Goal: Check status: Check status

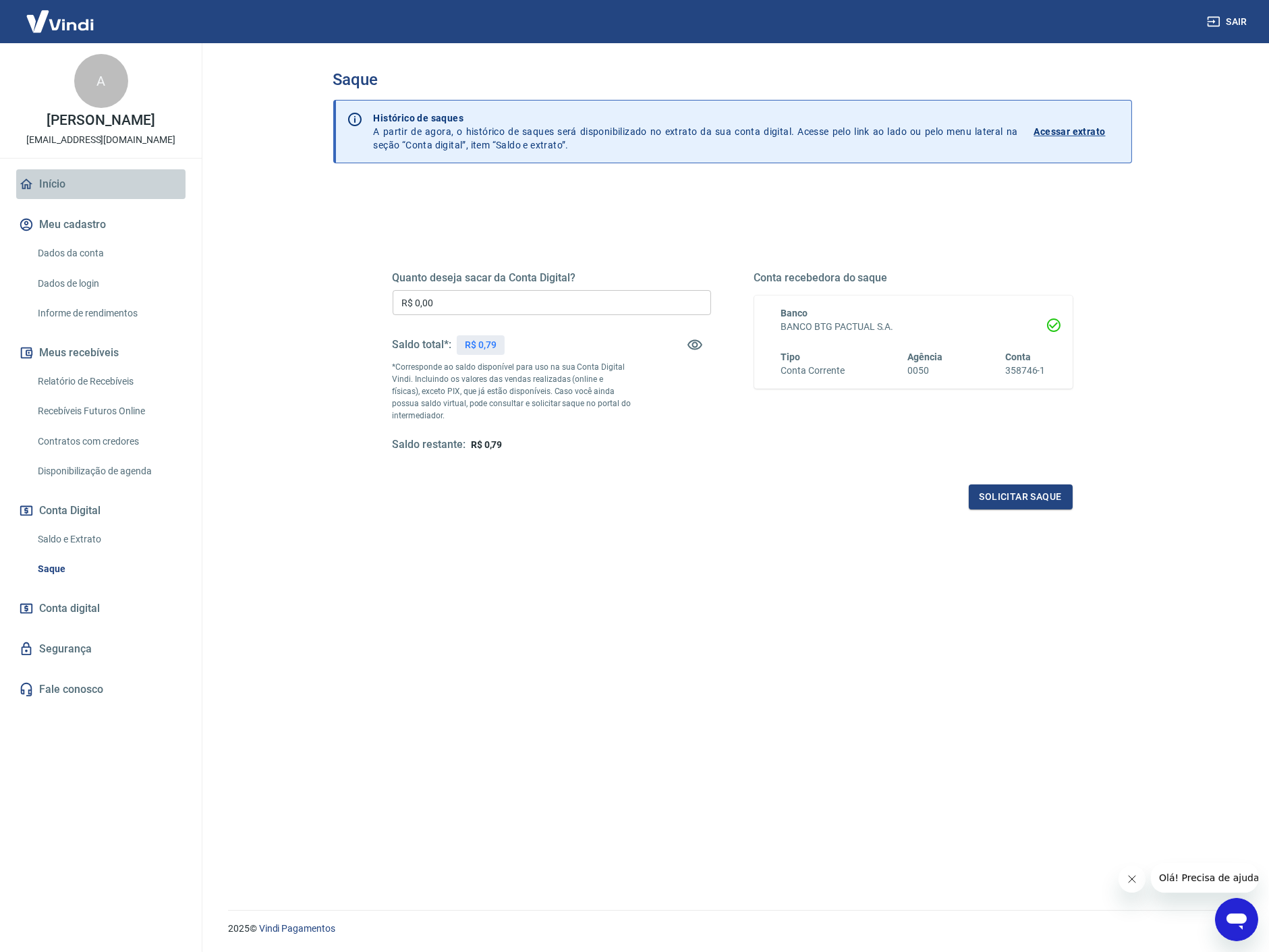
click at [49, 179] on link "Início" at bounding box center [101, 184] width 169 height 29
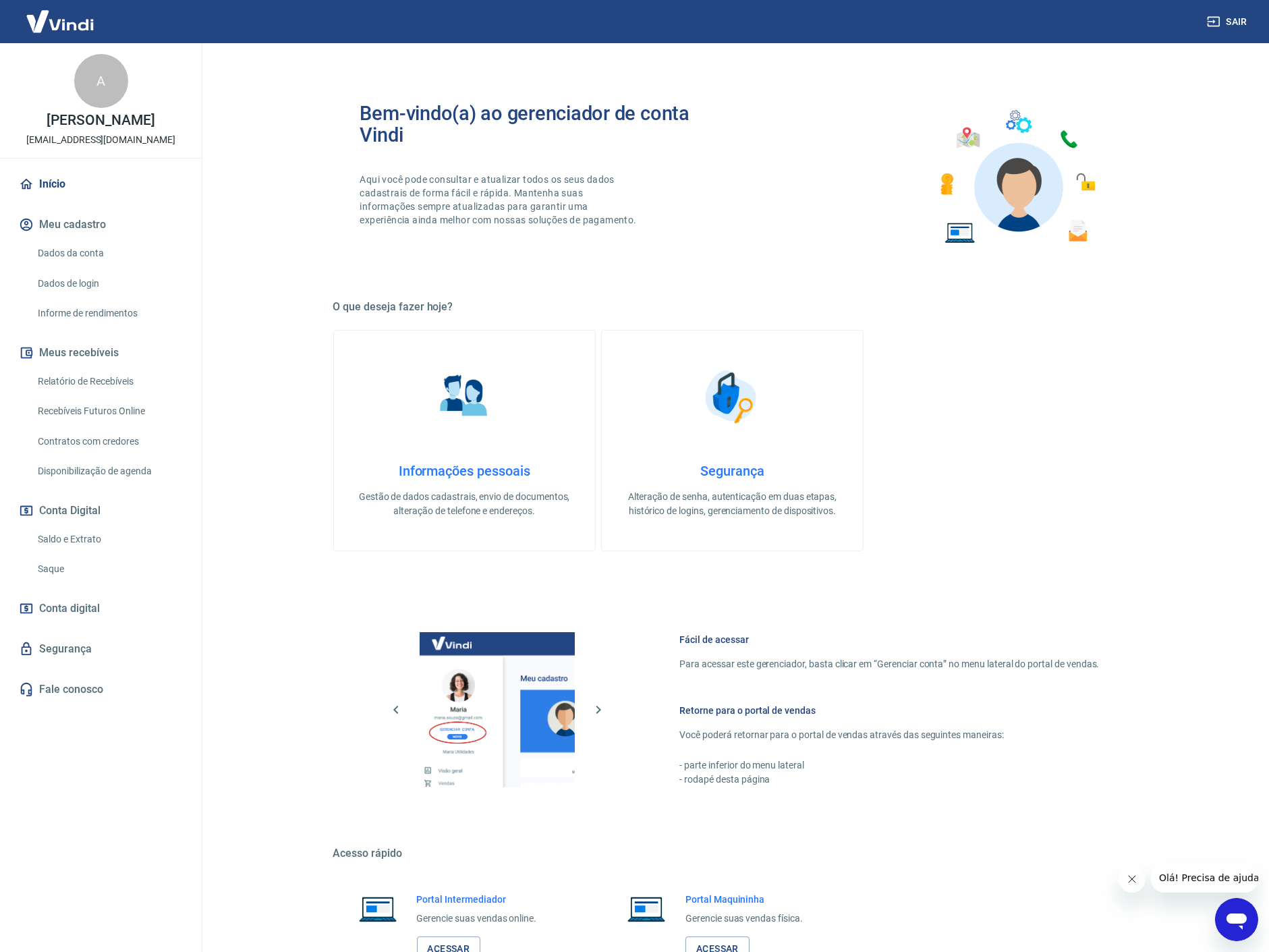
click at [86, 256] on link "Dados da conta" at bounding box center [109, 253] width 153 height 27
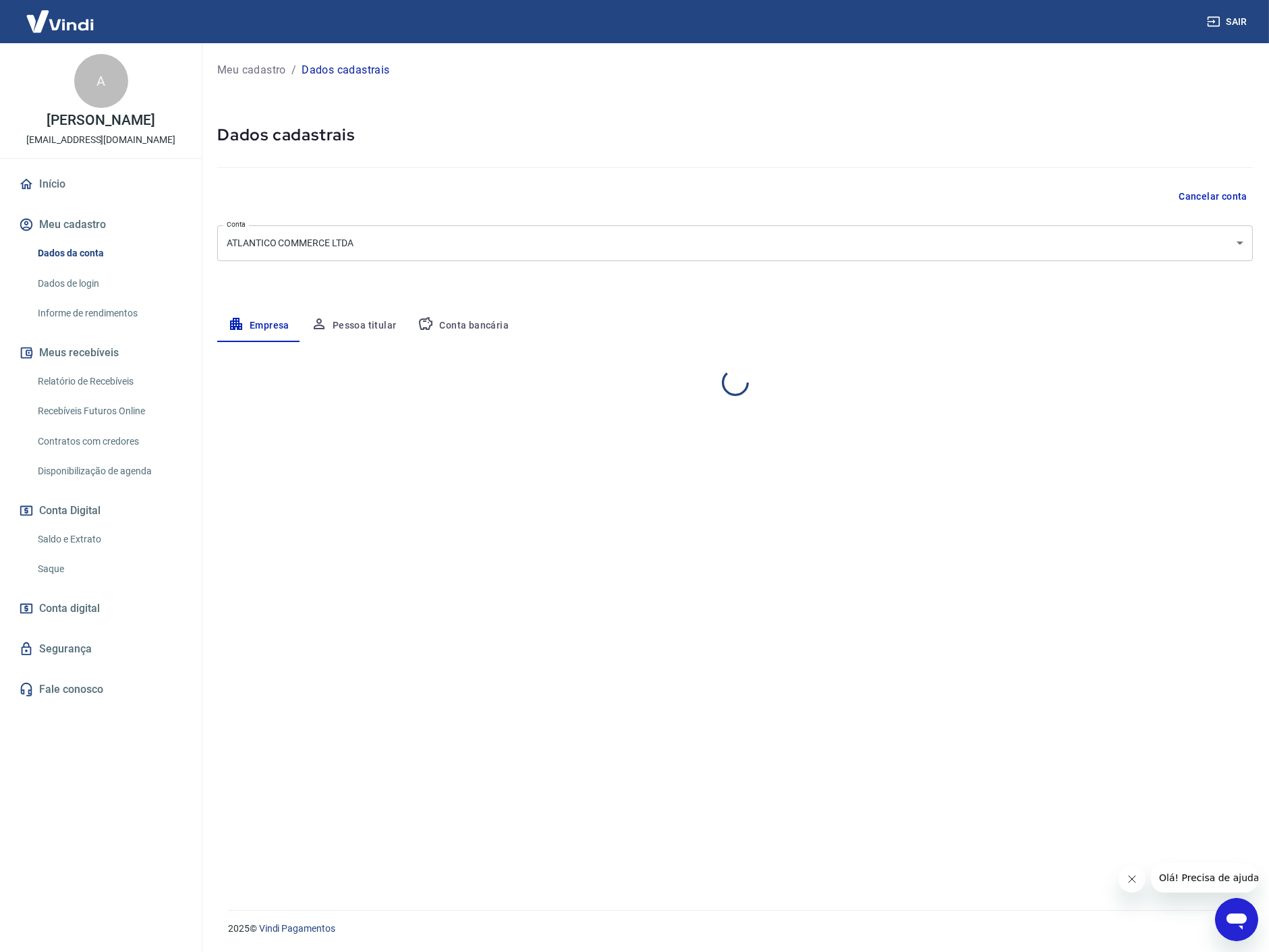
select select "SP"
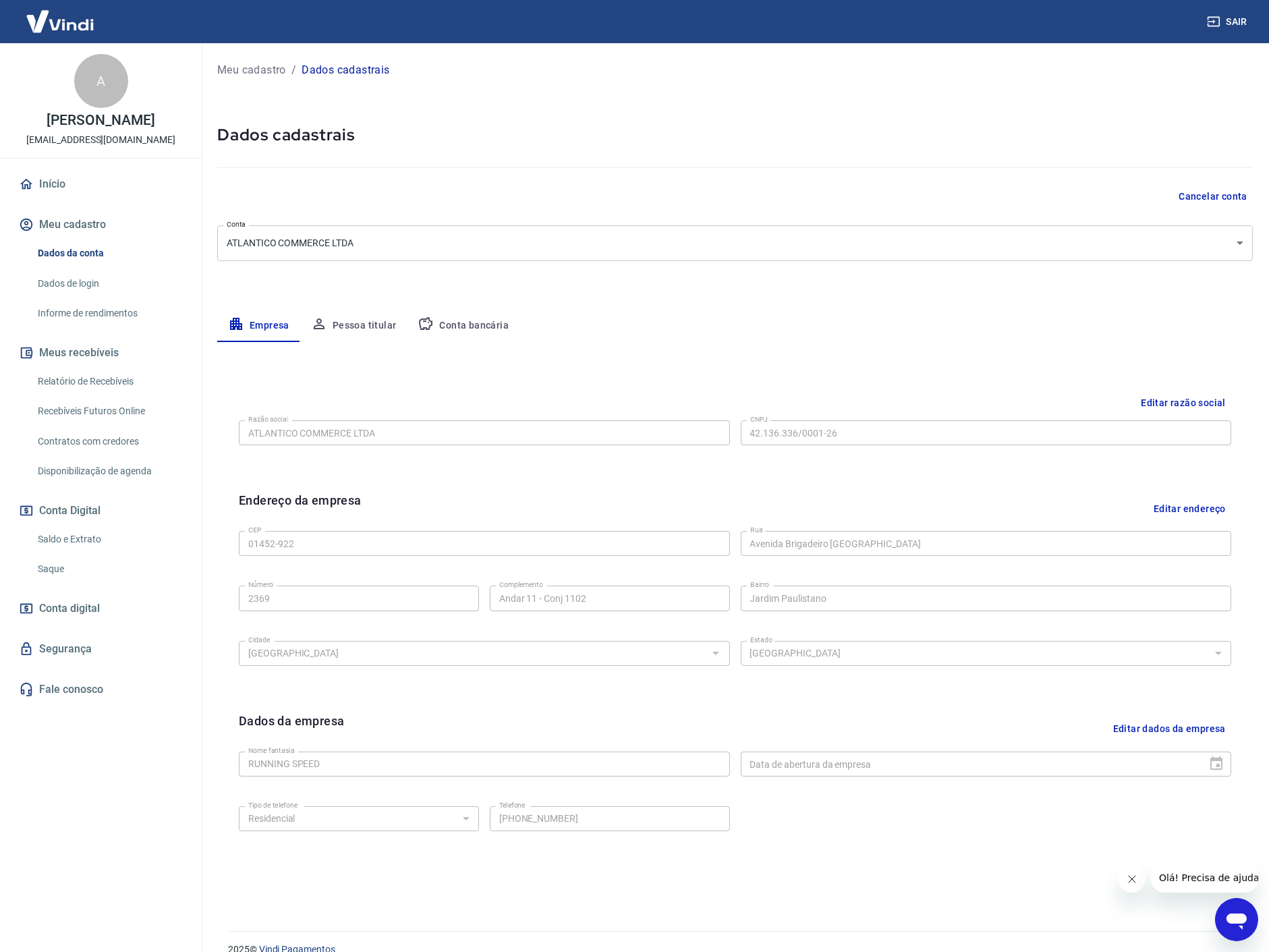
click at [86, 280] on link "Dados de login" at bounding box center [109, 284] width 153 height 27
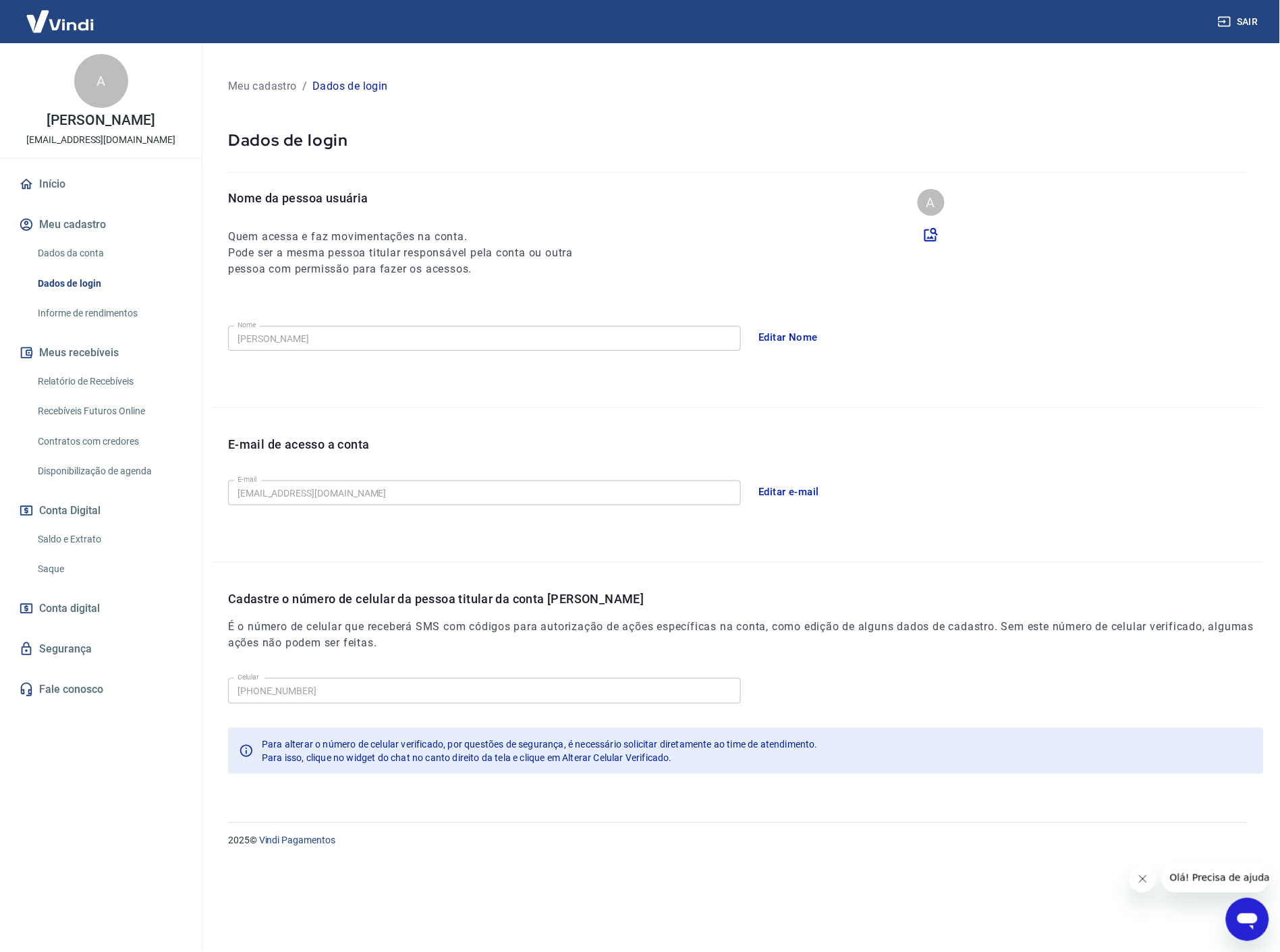
click at [65, 305] on link "Informe de rendimentos" at bounding box center [109, 313] width 153 height 27
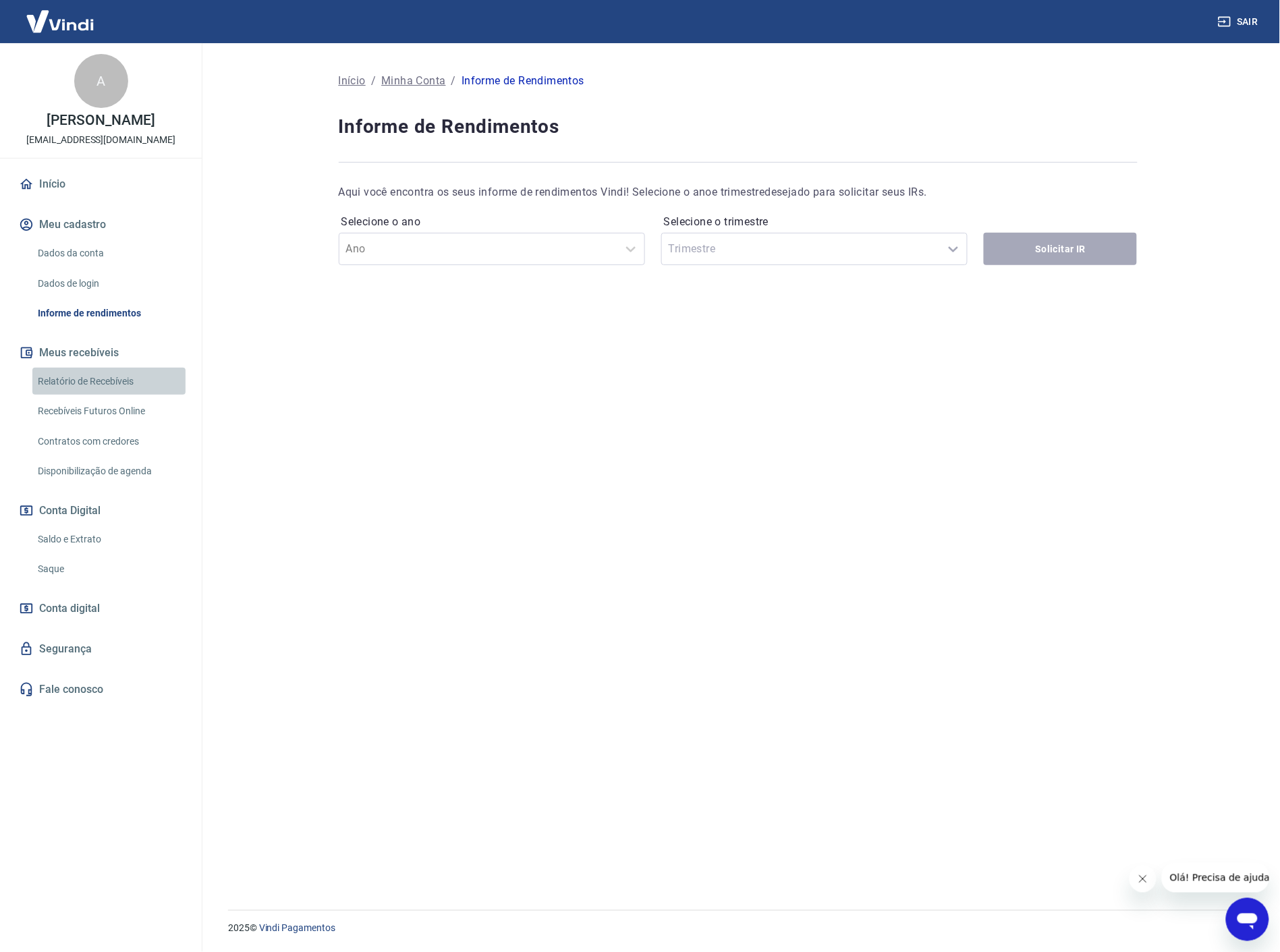
click at [71, 383] on link "Relatório de Recebíveis" at bounding box center [109, 381] width 153 height 27
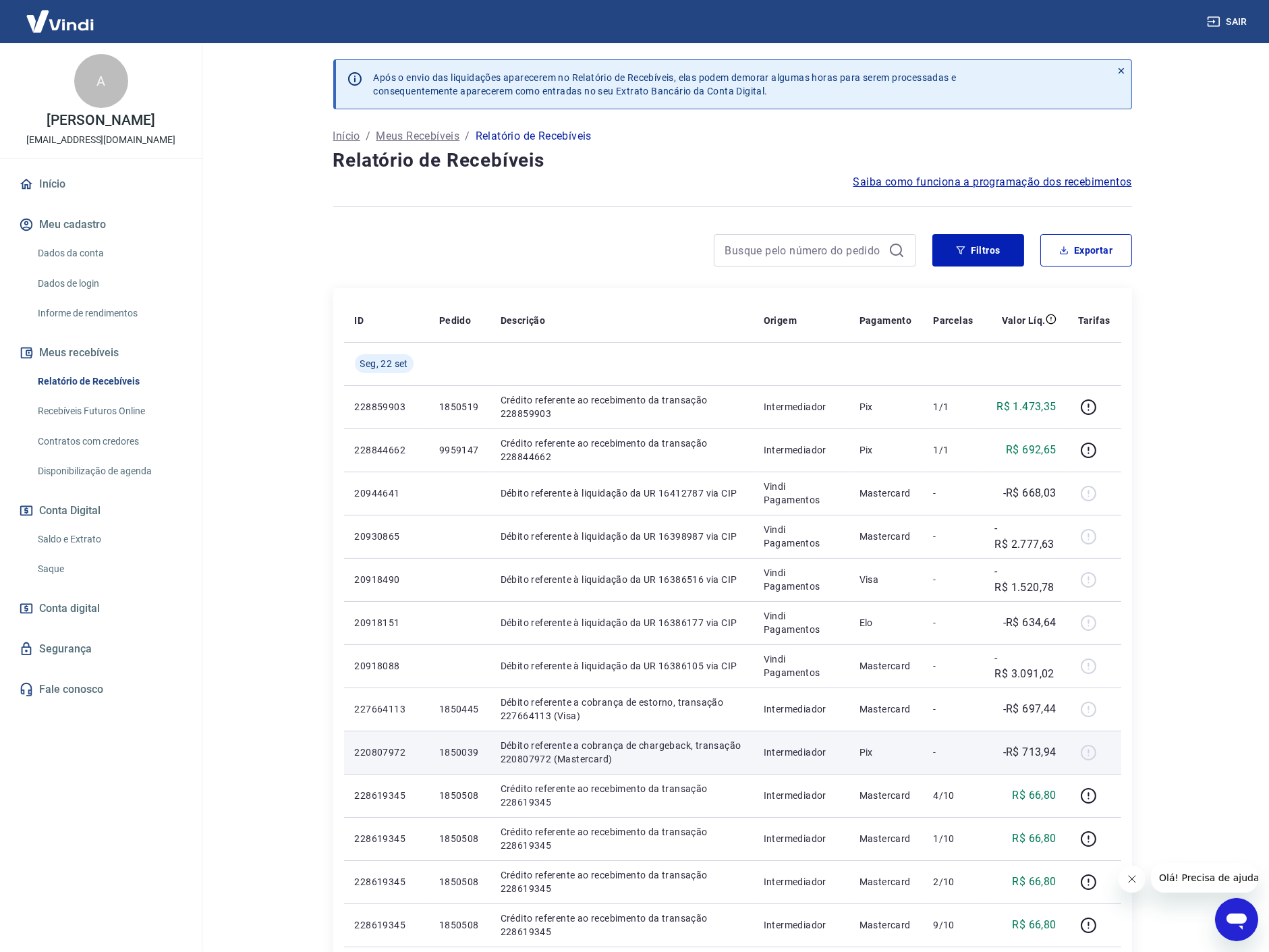
click at [450, 749] on p "1850039" at bounding box center [459, 752] width 40 height 14
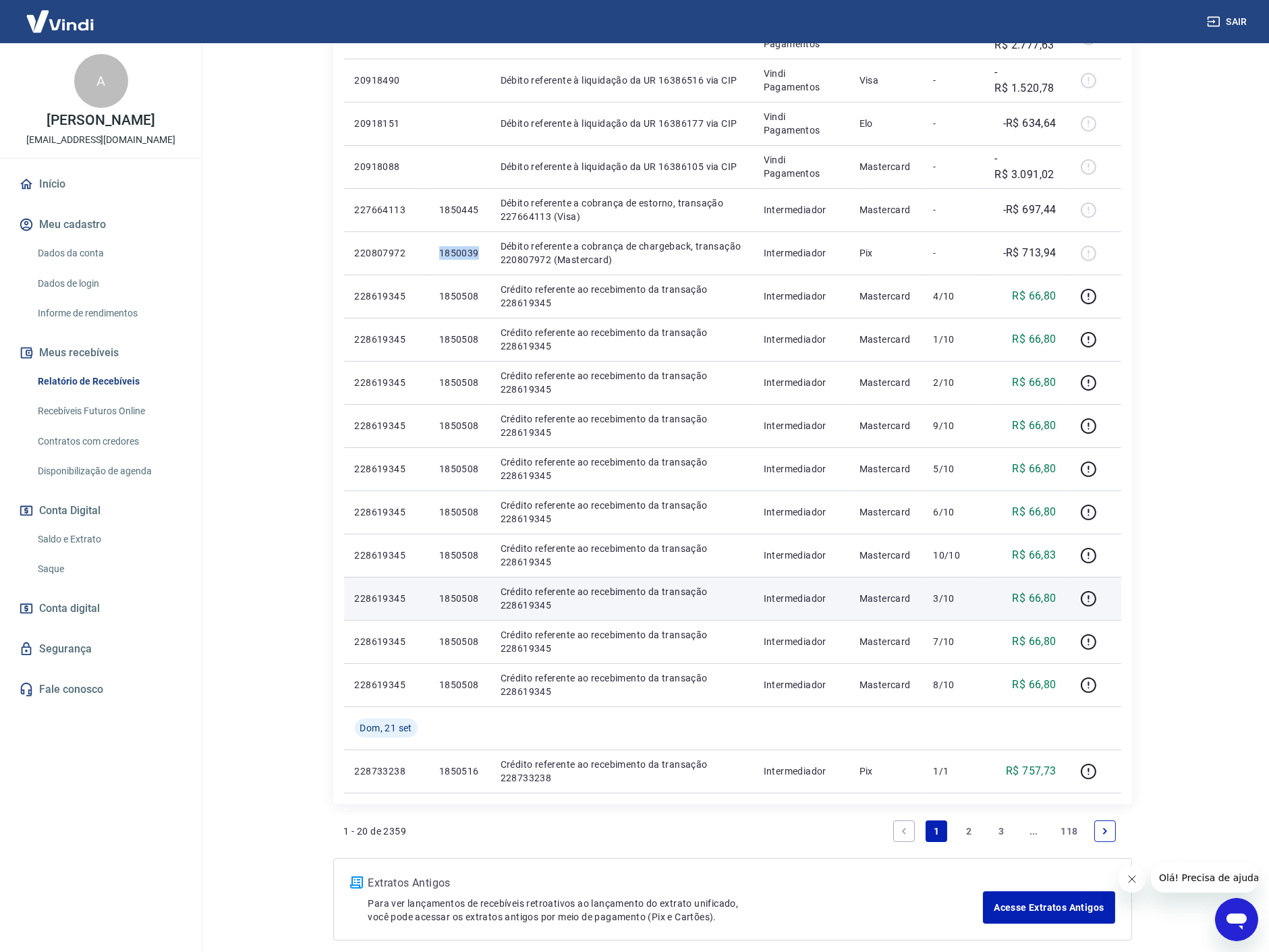
scroll to position [500, 0]
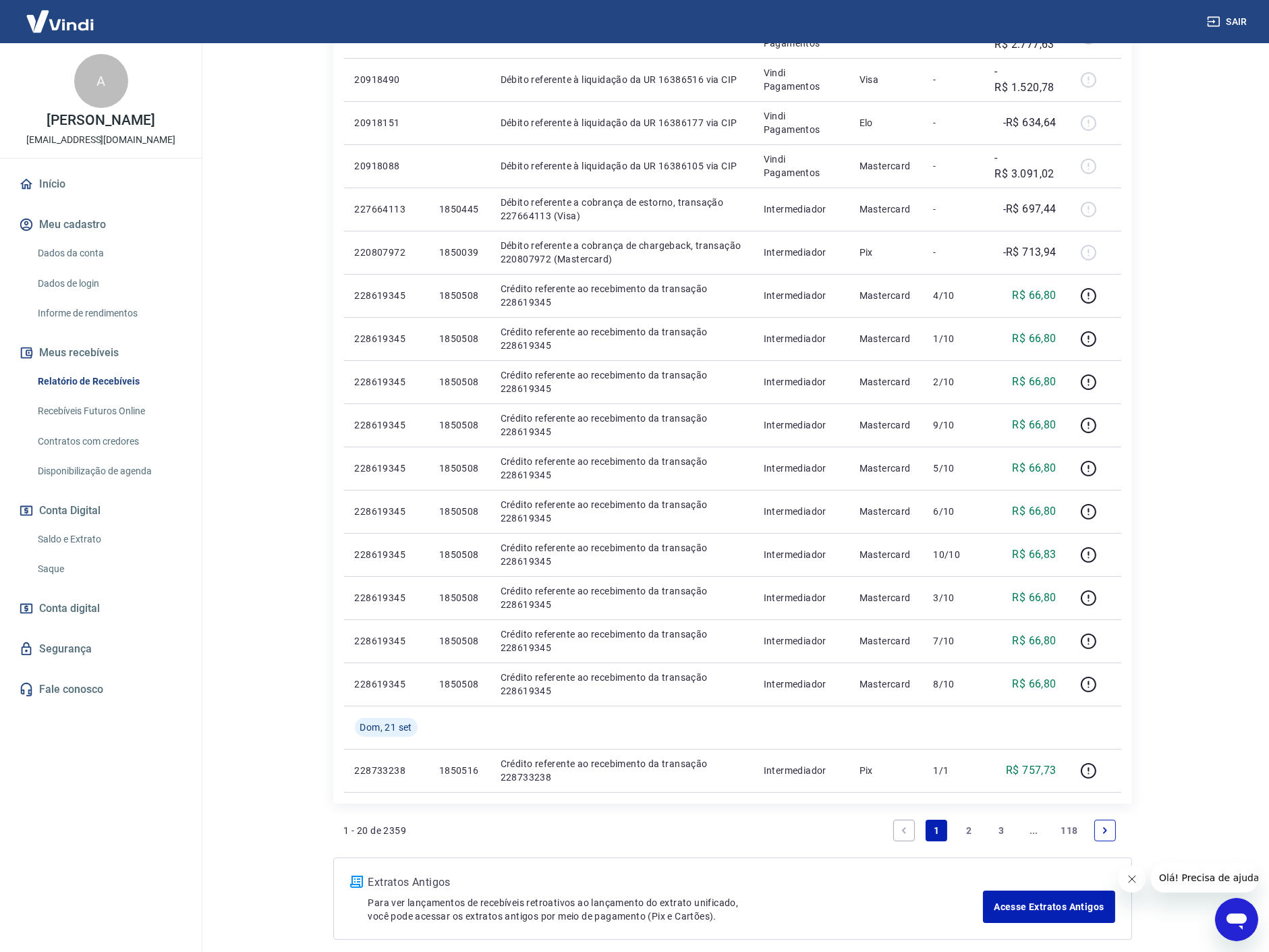
click at [966, 827] on link "2" at bounding box center [969, 831] width 22 height 22
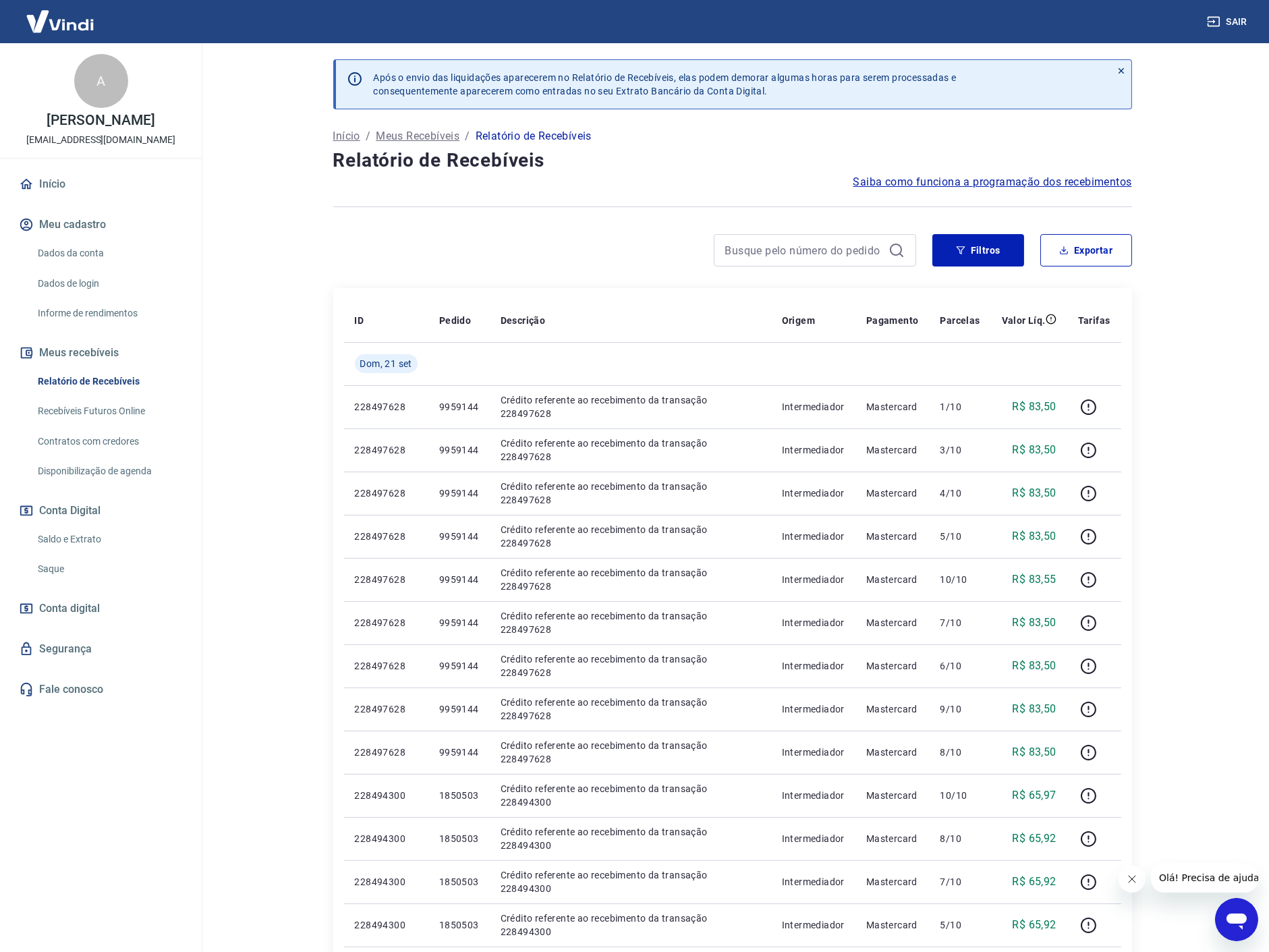
click at [591, 257] on div at bounding box center [625, 250] width 583 height 32
click at [90, 184] on link "Início" at bounding box center [101, 184] width 169 height 29
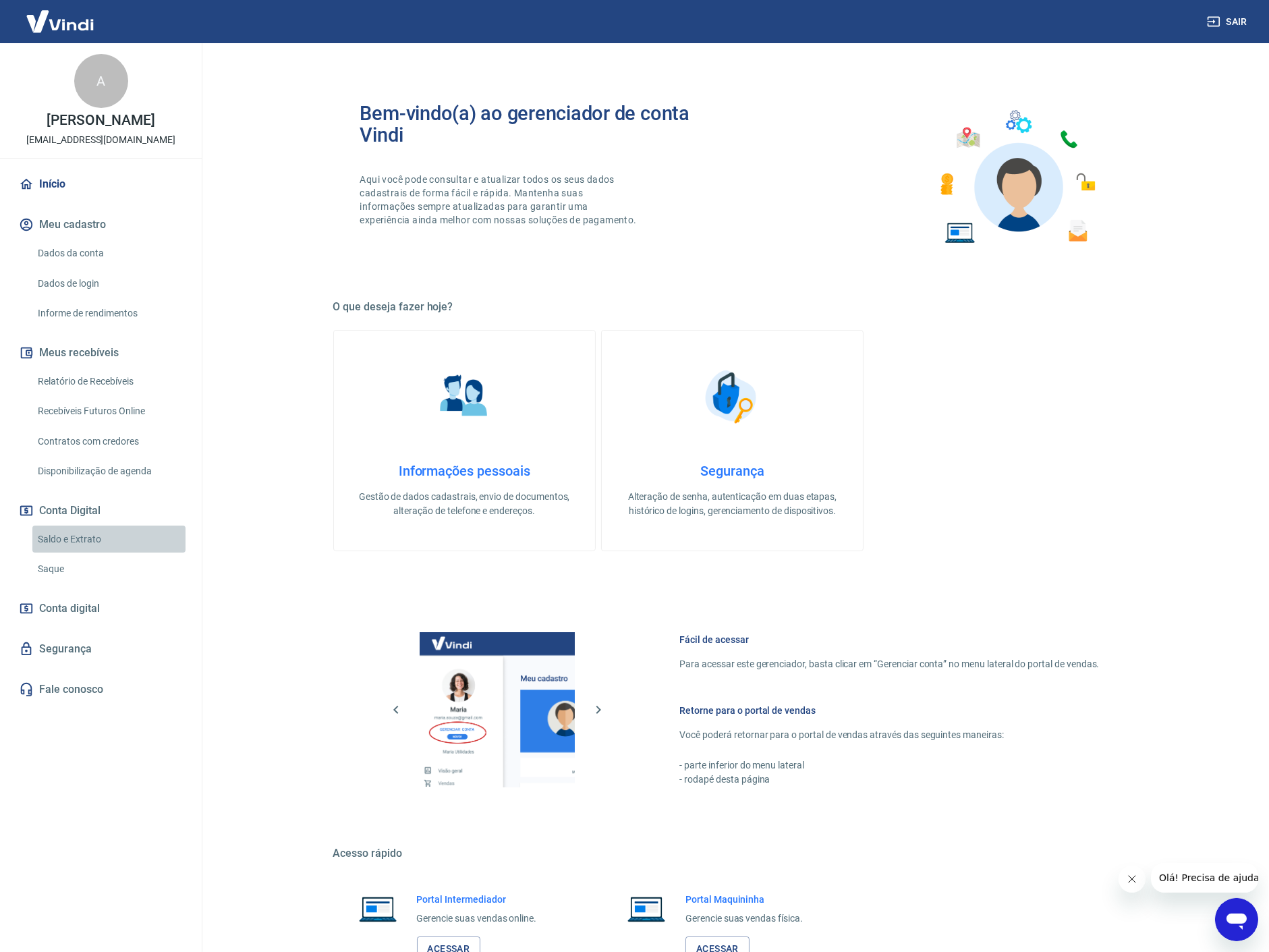
click at [52, 538] on link "Saldo e Extrato" at bounding box center [109, 539] width 153 height 27
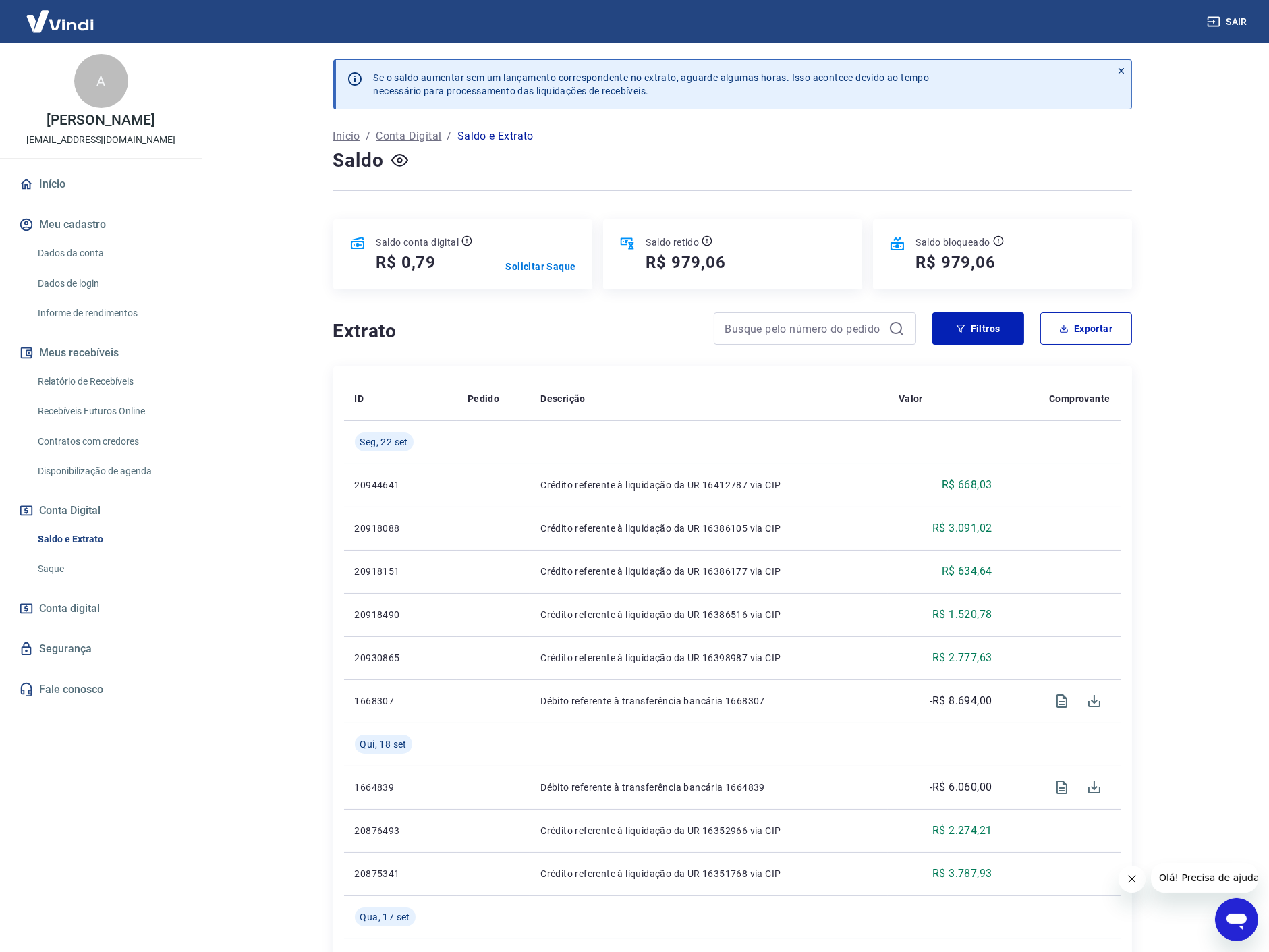
click at [672, 185] on div at bounding box center [733, 190] width 799 height 33
